Goal: Information Seeking & Learning: Learn about a topic

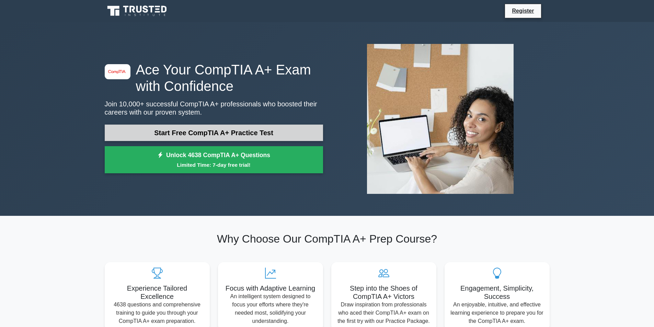
click at [224, 131] on link "Start Free CompTIA A+ Practice Test" at bounding box center [214, 133] width 218 height 16
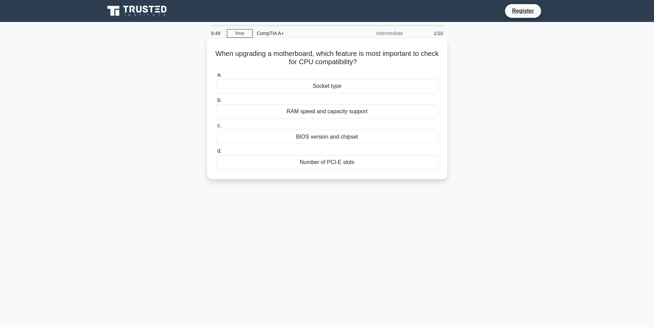
click at [229, 114] on div "RAM speed and capacity support" at bounding box center [327, 111] width 223 height 14
click at [216, 103] on input "b. RAM speed and capacity support" at bounding box center [216, 100] width 0 height 4
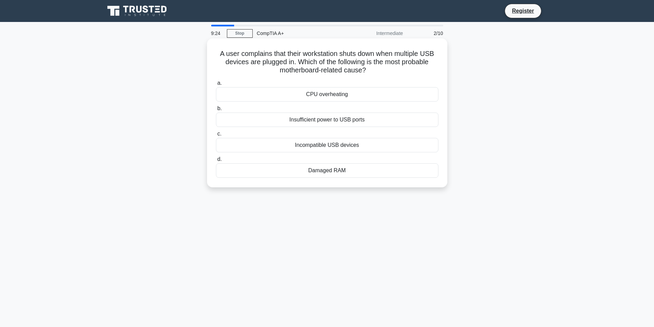
click at [338, 122] on div "Insufficient power to USB ports" at bounding box center [327, 120] width 223 height 14
click at [216, 111] on input "b. Insufficient power to USB ports" at bounding box center [216, 108] width 0 height 4
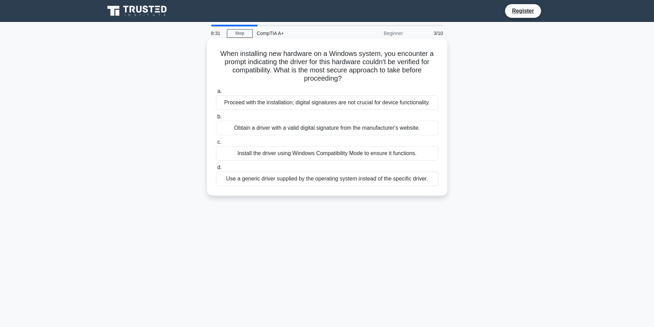
click at [242, 153] on div "Install the driver using Windows Compatibility Mode to ensure it functions." at bounding box center [327, 153] width 223 height 14
click at [216, 145] on input "c. Install the driver using Windows Compatibility Mode to ensure it functions." at bounding box center [216, 142] width 0 height 4
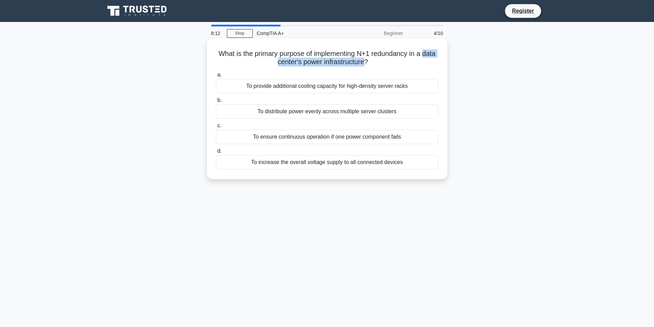
drag, startPoint x: 268, startPoint y: 63, endPoint x: 374, endPoint y: 61, distance: 105.4
click at [374, 61] on h5 "What is the primary purpose of implementing N+1 redundancy in a data center's p…" at bounding box center [327, 57] width 224 height 17
click at [310, 139] on div "To ensure continuous operation if one power component fails" at bounding box center [327, 137] width 223 height 14
click at [216, 128] on input "c. To ensure continuous operation if one power component fails" at bounding box center [216, 126] width 0 height 4
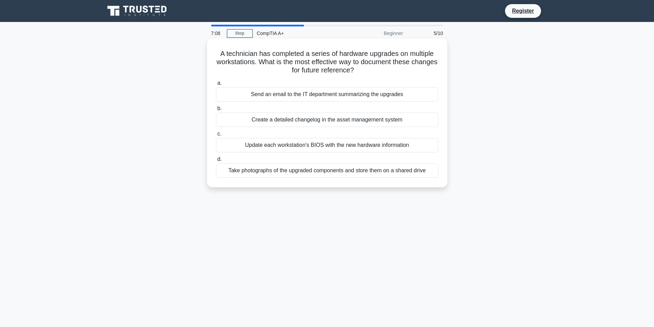
click at [303, 120] on div "Create a detailed changelog in the asset management system" at bounding box center [327, 120] width 223 height 14
click at [216, 111] on input "b. Create a detailed changelog in the asset management system" at bounding box center [216, 108] width 0 height 4
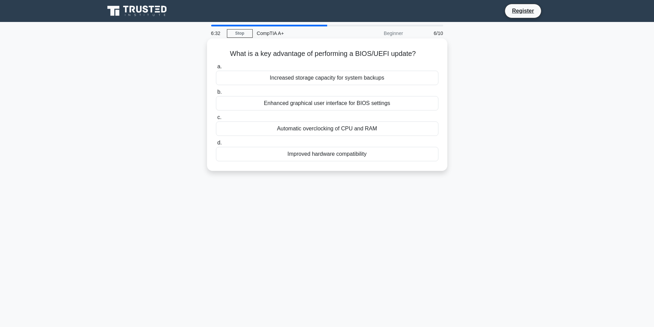
click at [276, 155] on div "Improved hardware compatibility" at bounding box center [327, 154] width 223 height 14
click at [216, 145] on input "d. Improved hardware compatibility" at bounding box center [216, 143] width 0 height 4
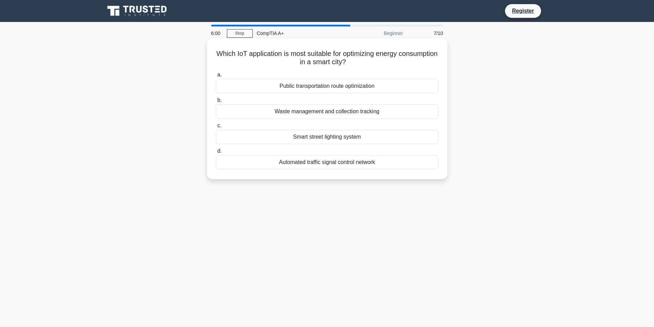
click at [389, 165] on div "Automated traffic signal control network" at bounding box center [327, 162] width 223 height 14
click at [216, 153] on input "d. Automated traffic signal control network" at bounding box center [216, 151] width 0 height 4
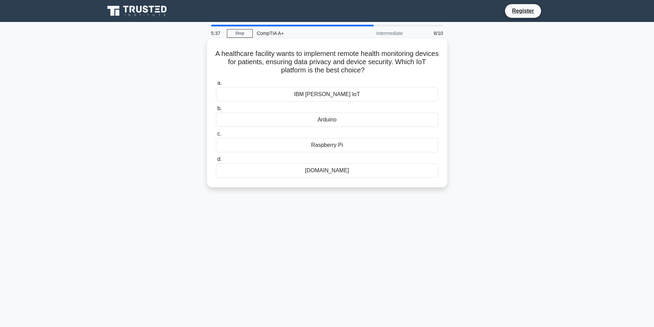
click at [337, 143] on div "Raspberry Pi" at bounding box center [327, 145] width 223 height 14
click at [216, 136] on input "c. Raspberry Pi" at bounding box center [216, 134] width 0 height 4
click at [340, 171] on div "Administrator password" at bounding box center [327, 170] width 223 height 14
click at [216, 162] on input "d. Administrator password" at bounding box center [216, 159] width 0 height 4
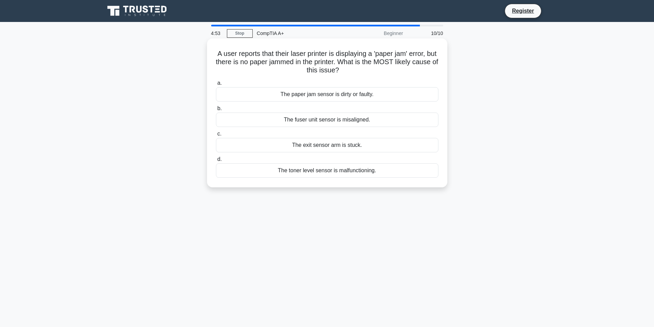
click at [273, 97] on div "The paper jam sensor is dirty or faulty." at bounding box center [327, 94] width 223 height 14
click at [216, 86] on input "a. The paper jam sensor is dirty or faulty." at bounding box center [216, 83] width 0 height 4
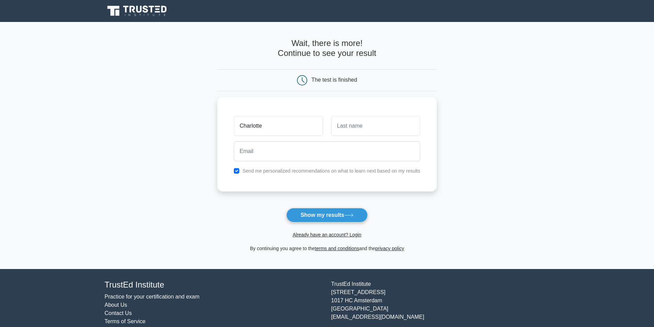
type input "Charlotte"
type input "Thornhill"
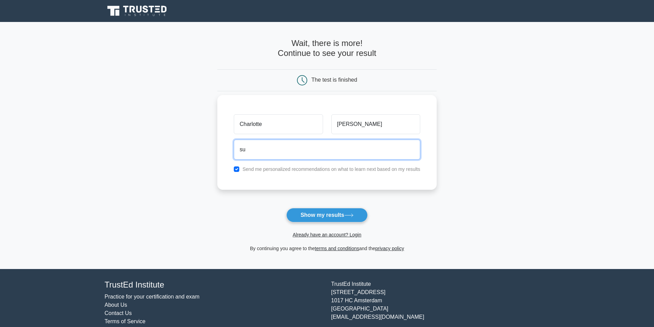
type input "sunshinedaisy28@yahoo.com"
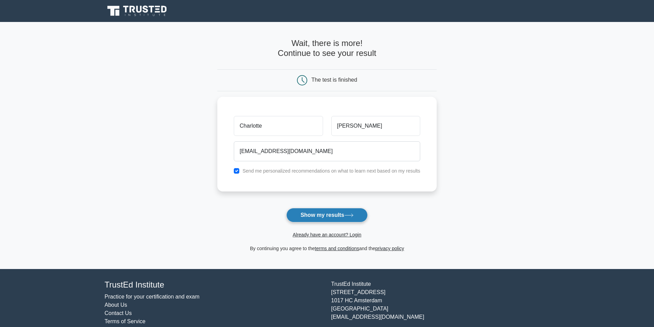
click at [335, 217] on button "Show my results" at bounding box center [326, 215] width 81 height 14
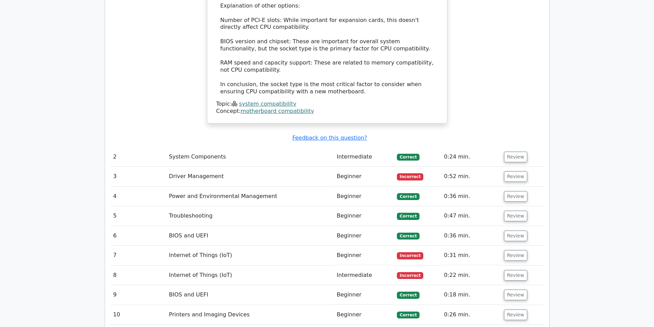
scroll to position [824, 0]
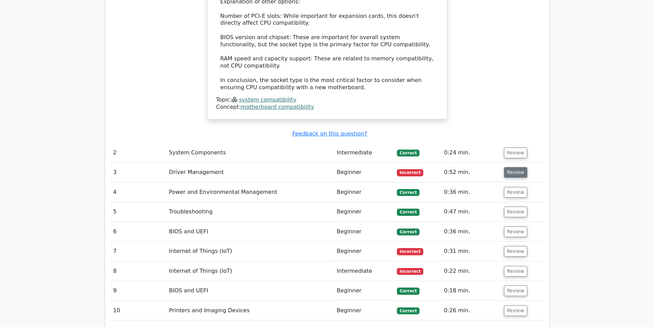
click at [519, 167] on button "Review" at bounding box center [515, 172] width 23 height 11
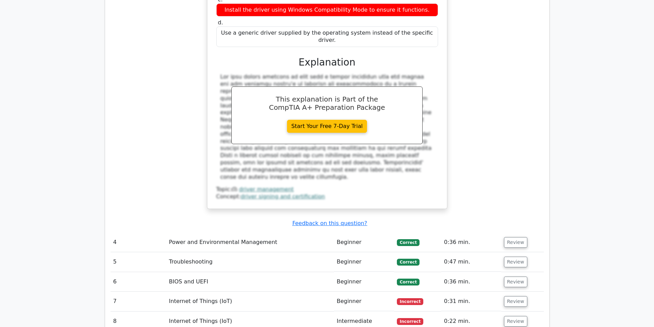
scroll to position [1133, 0]
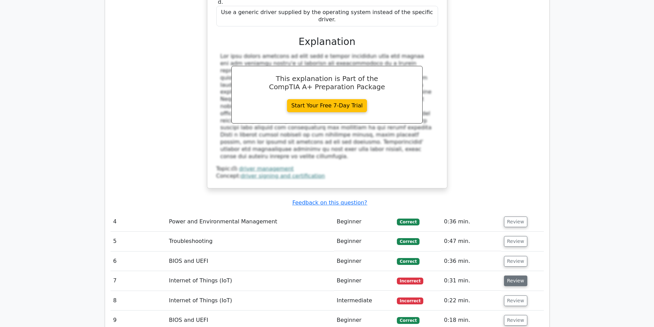
click at [514, 276] on button "Review" at bounding box center [515, 281] width 23 height 11
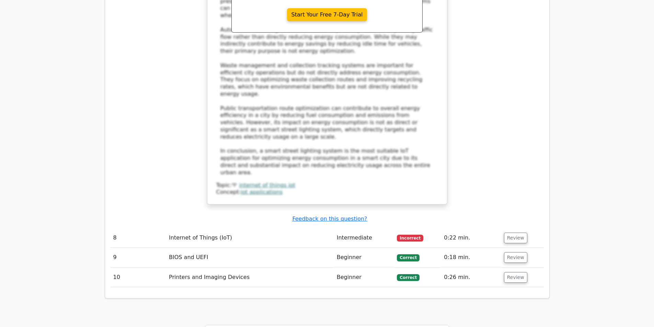
scroll to position [1614, 0]
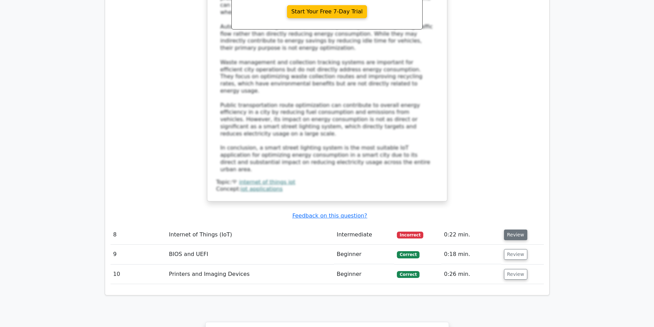
click at [515, 230] on button "Review" at bounding box center [515, 235] width 23 height 11
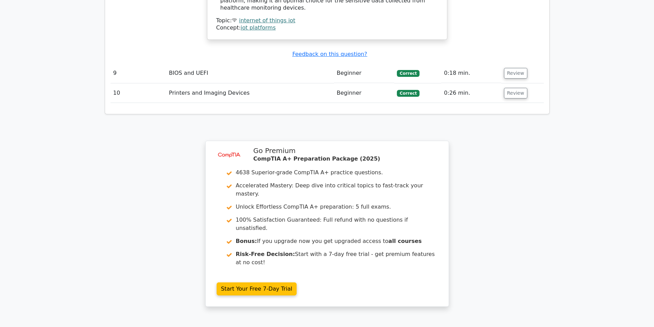
scroll to position [2033, 0]
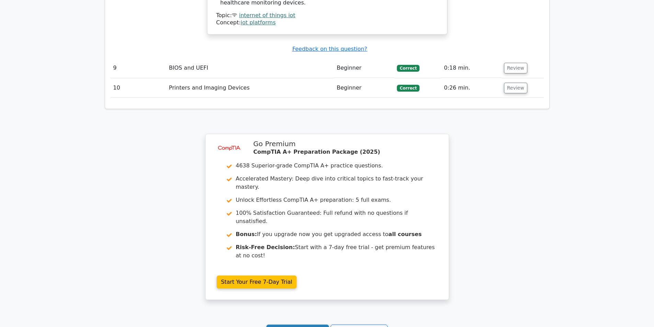
click at [295, 325] on link "Continue practicing" at bounding box center [297, 331] width 63 height 13
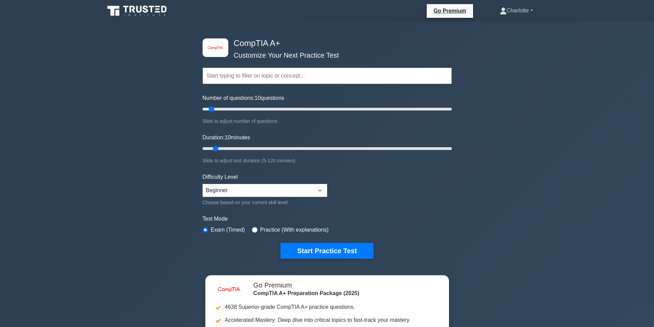
click at [528, 10] on link "Charlotte" at bounding box center [517, 11] width 66 height 14
click at [523, 118] on div "image/svg+xml CompTIA A+ Customize Your Next Practice Test Topics Hardware Oper…" at bounding box center [327, 224] width 654 height 405
